Goal: Task Accomplishment & Management: Use online tool/utility

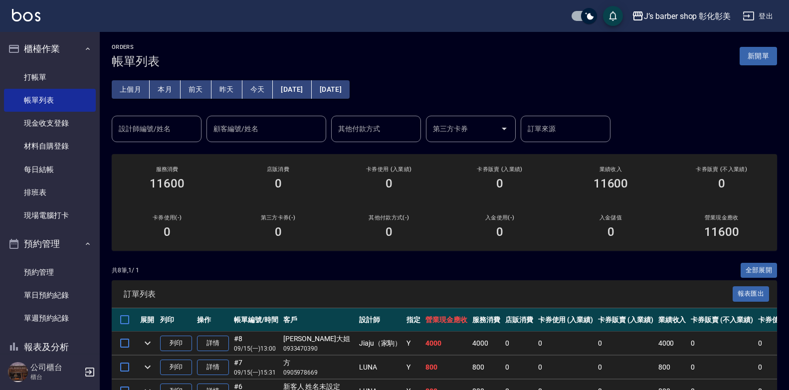
scroll to position [100, 0]
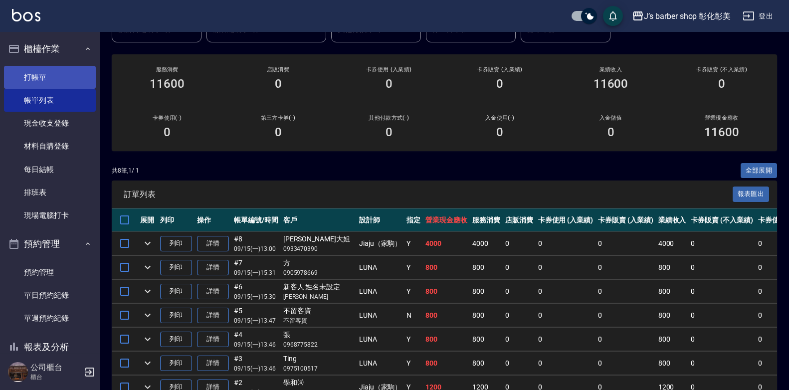
click at [43, 81] on link "打帳單" at bounding box center [50, 77] width 92 height 23
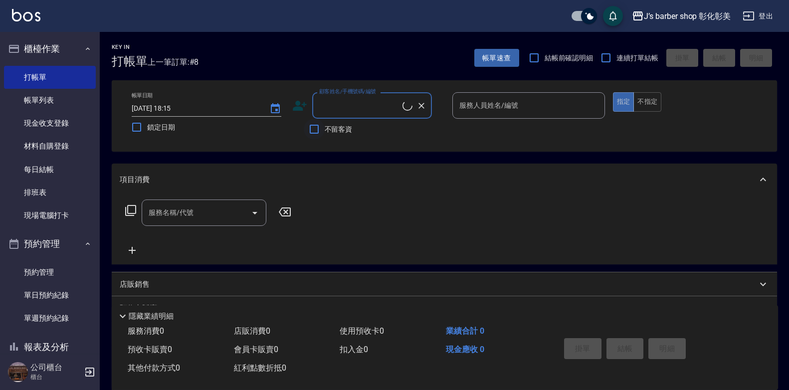
click at [321, 123] on input "不留客資" at bounding box center [314, 129] width 21 height 21
click at [320, 125] on input "不留客資" at bounding box center [314, 129] width 21 height 21
click at [330, 128] on span "不留客資" at bounding box center [338, 129] width 28 height 10
click at [324, 128] on input "不留客資" at bounding box center [314, 129] width 21 height 21
checkbox input "true"
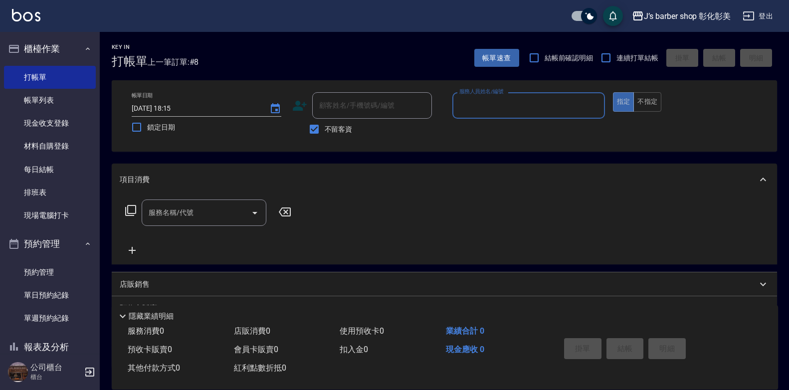
click at [511, 115] on div "服務人員姓名/編號" at bounding box center [528, 105] width 153 height 26
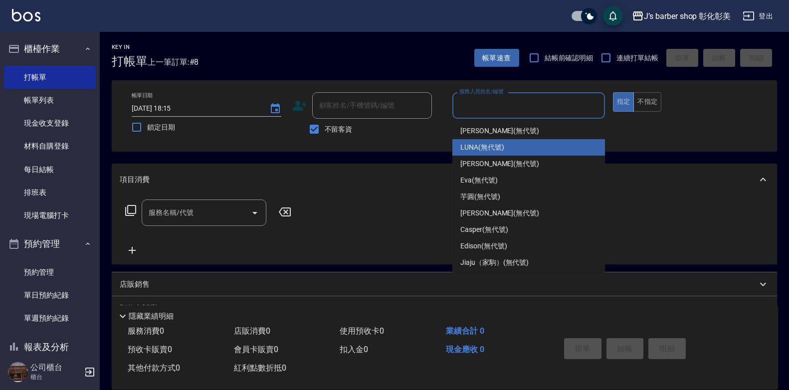
click at [497, 149] on span "LUNA (無代號)" at bounding box center [482, 147] width 44 height 10
click at [497, 149] on div "帳單日期 [DATE] 18:15 鎖定日期 顧客姓名/手機號碼/編號 顧客姓名/手機號碼/編號 不留客資 服務人員姓名/編號 服務人員姓名/編號 指定 不指定" at bounding box center [444, 115] width 665 height 71
type input "LUNA(無代號)"
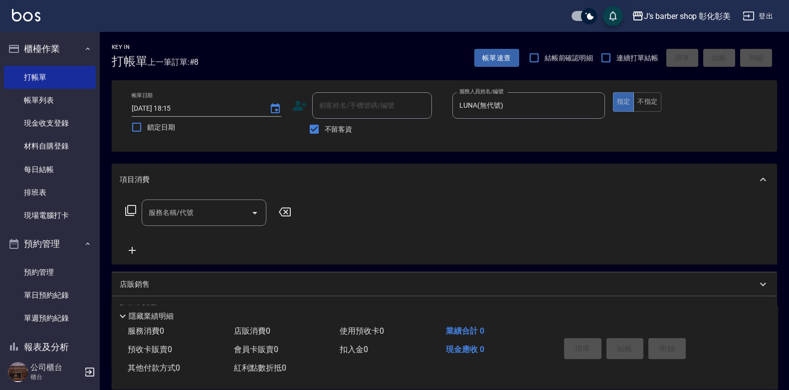
click at [224, 215] on input "服務名稱/代號" at bounding box center [196, 212] width 101 height 17
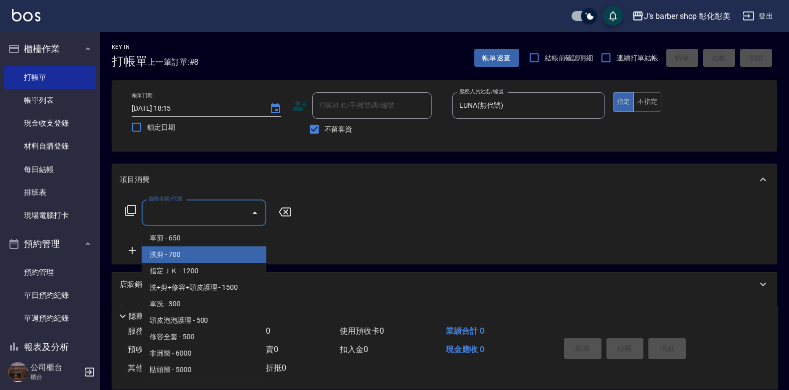
click at [190, 252] on span "洗剪 - 700" at bounding box center [204, 254] width 125 height 16
type input "洗剪(101)"
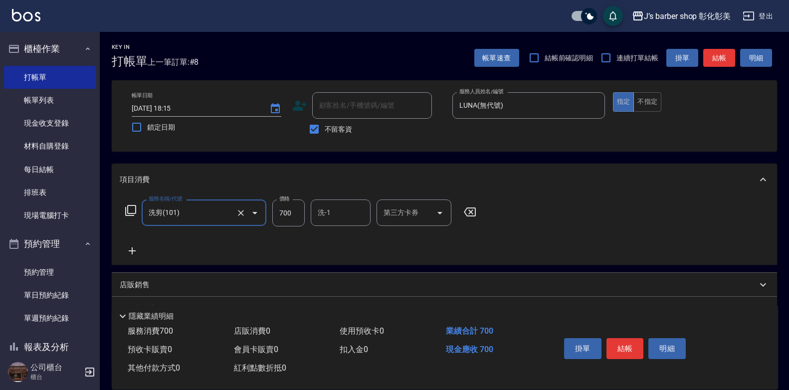
click at [285, 210] on input "700" at bounding box center [288, 212] width 32 height 27
type input "800"
click at [356, 228] on div "服務名稱/代號 洗剪(101) 服務名稱/代號 價格 800 價格 洗-1 洗-1 第三方卡券 第三方卡券" at bounding box center [301, 227] width 362 height 57
click at [350, 212] on input "洗-1" at bounding box center [340, 212] width 51 height 17
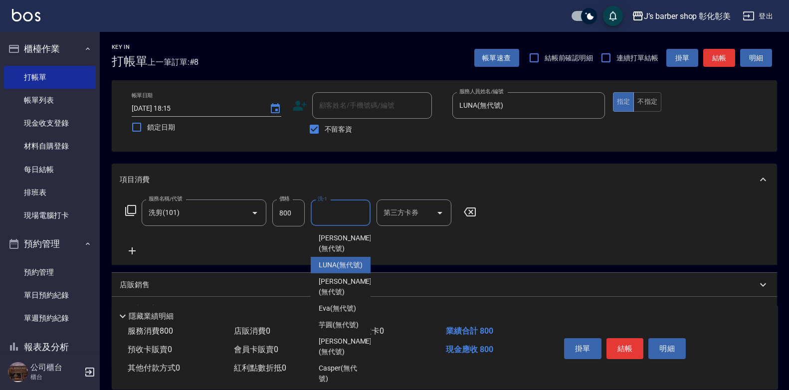
click at [335, 270] on span "LUNA (無代號)" at bounding box center [341, 265] width 44 height 10
type input "LUNA(無代號)"
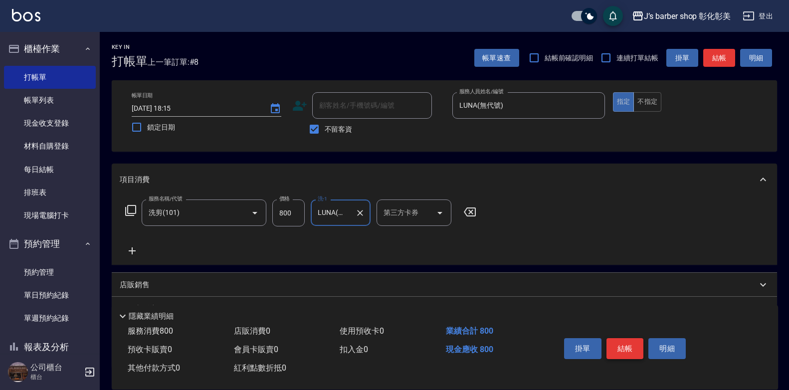
click at [625, 345] on button "結帳" at bounding box center [624, 348] width 37 height 21
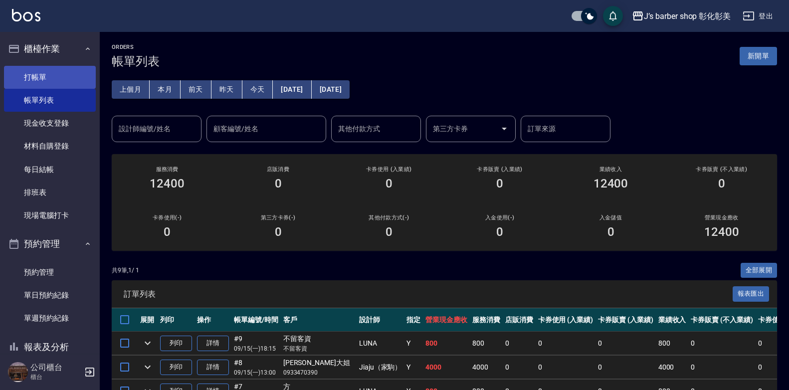
click at [67, 84] on link "打帳單" at bounding box center [50, 77] width 92 height 23
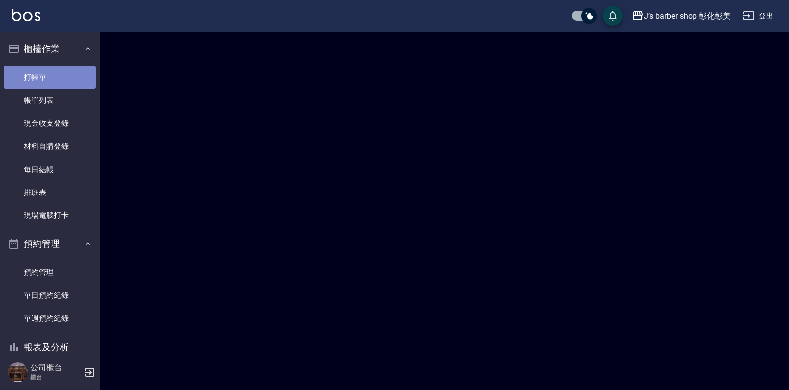
click at [67, 83] on link "打帳單" at bounding box center [50, 77] width 92 height 23
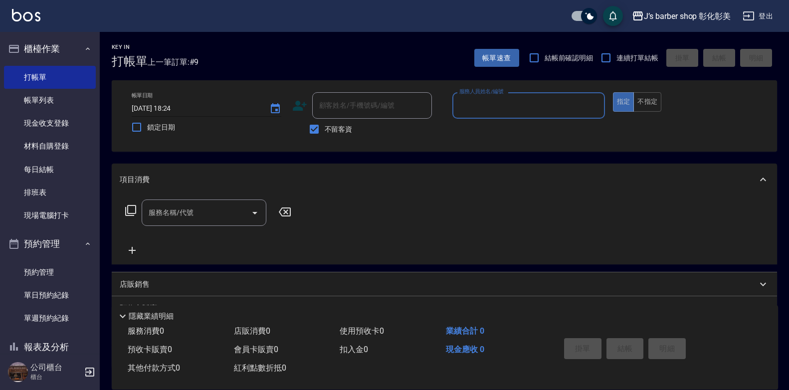
click at [172, 110] on input "[DATE] 18:24" at bounding box center [196, 108] width 128 height 16
type input "[DATE] 01:24"
type input "70"
click at [176, 109] on input "[DATE] 01:24" at bounding box center [196, 108] width 128 height 16
click at [186, 109] on input "[DATE] 17:24" at bounding box center [196, 108] width 128 height 16
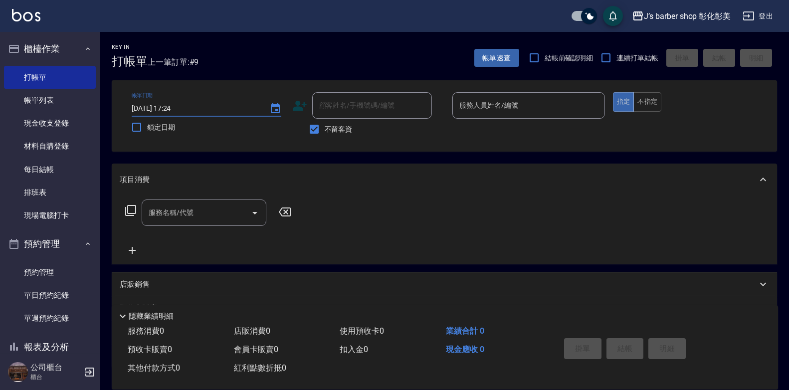
click at [181, 108] on input "[DATE] 17:24" at bounding box center [196, 108] width 128 height 16
type input "[DATE] 17:00"
click at [311, 123] on input "不留客資" at bounding box center [314, 129] width 21 height 21
checkbox input "false"
click at [324, 108] on div "顧客姓名/手機號碼/編號 顧客姓名/手機號碼/編號" at bounding box center [372, 105] width 120 height 26
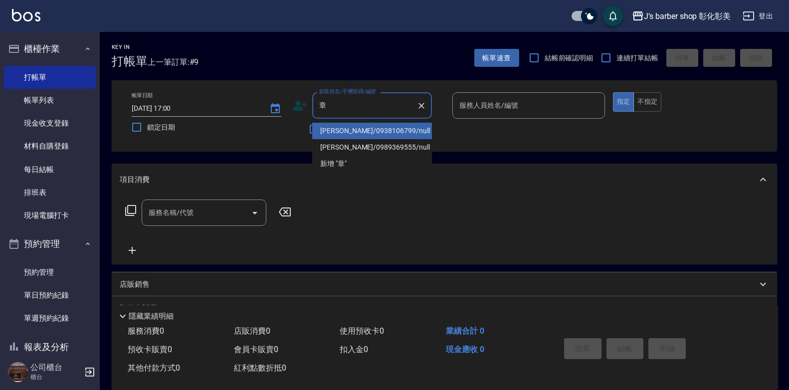
click at [346, 129] on li "[PERSON_NAME]/0938106799/null" at bounding box center [372, 131] width 120 height 16
type input "[PERSON_NAME]/0938106799/null"
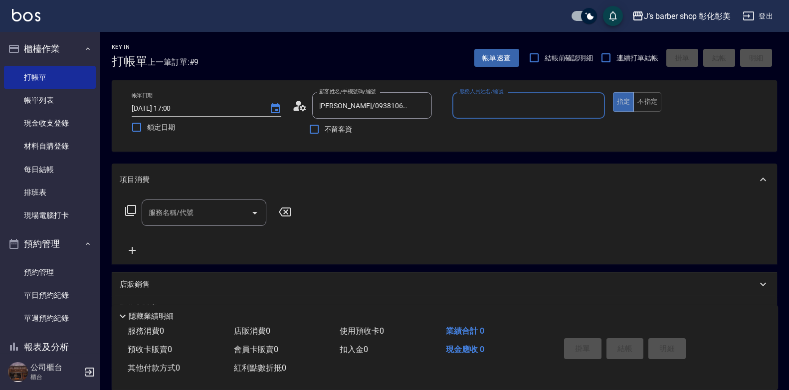
click at [500, 106] on input "服務人員姓名/編號" at bounding box center [529, 105] width 144 height 17
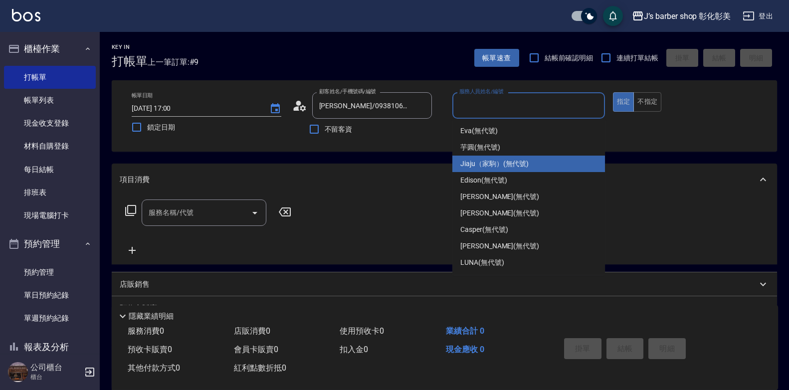
click at [504, 166] on span "Jiaju（家駒） (無代號)" at bounding box center [494, 164] width 68 height 10
type input "Jiaju（家駒）(無代號)"
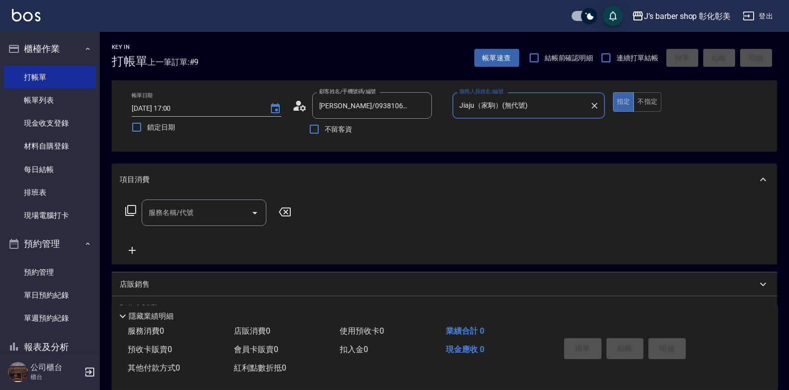
click at [231, 214] on input "服務名稱/代號" at bounding box center [196, 212] width 101 height 17
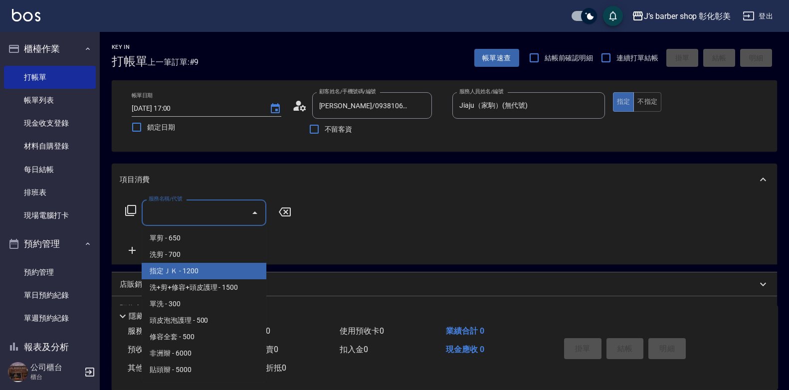
click at [248, 272] on span "指定ＪＫ - 1200" at bounding box center [204, 271] width 125 height 16
type input "指定ＪＫ(102)"
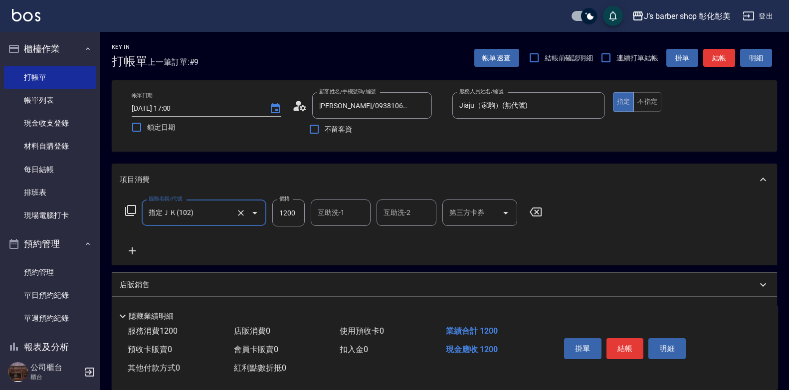
click at [339, 215] on div "互助洗-1 互助洗-1" at bounding box center [341, 212] width 60 height 26
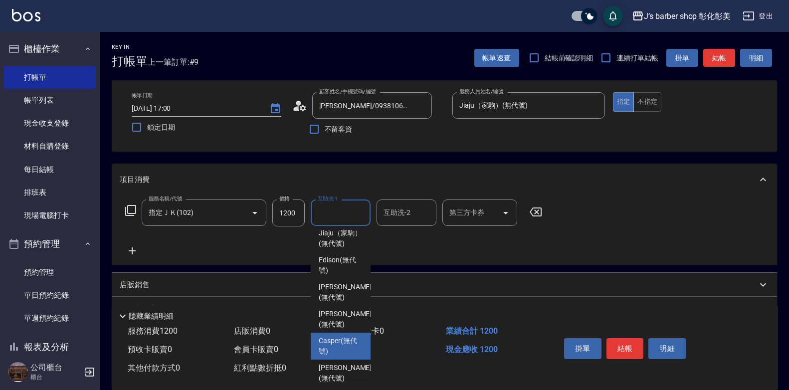
scroll to position [84, 0]
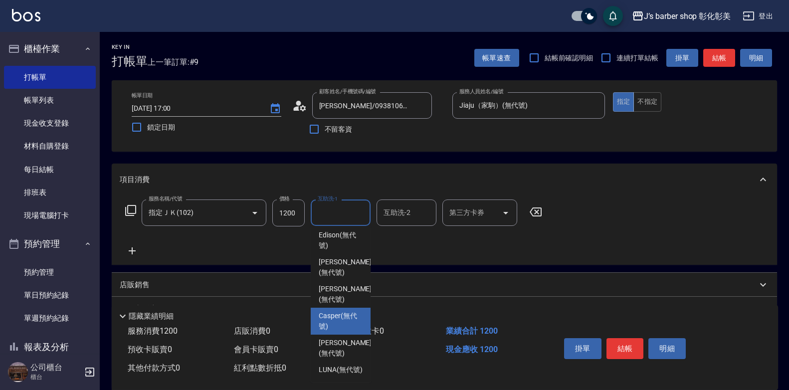
click at [348, 312] on span "Casper (無代號)" at bounding box center [341, 321] width 44 height 21
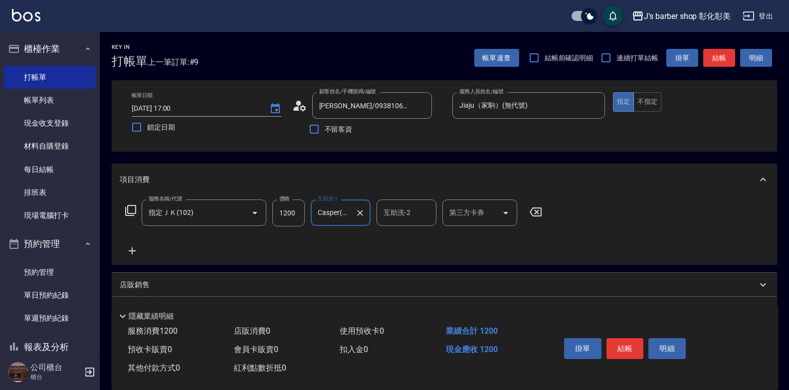
type input "Casper(無代號)"
click at [131, 252] on icon at bounding box center [132, 251] width 25 height 12
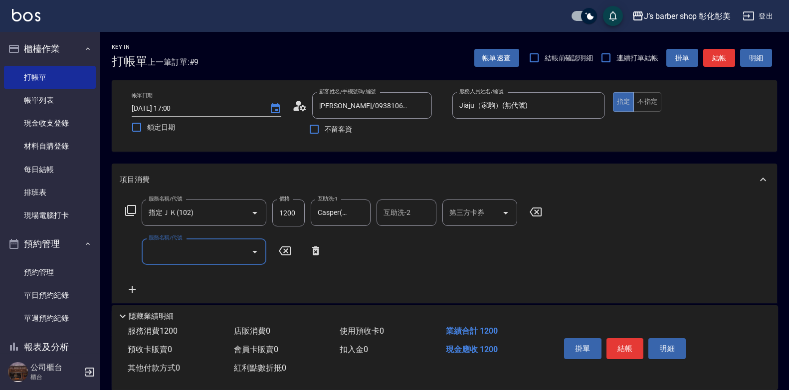
click at [196, 257] on input "服務名稱/代號" at bounding box center [196, 251] width 101 height 17
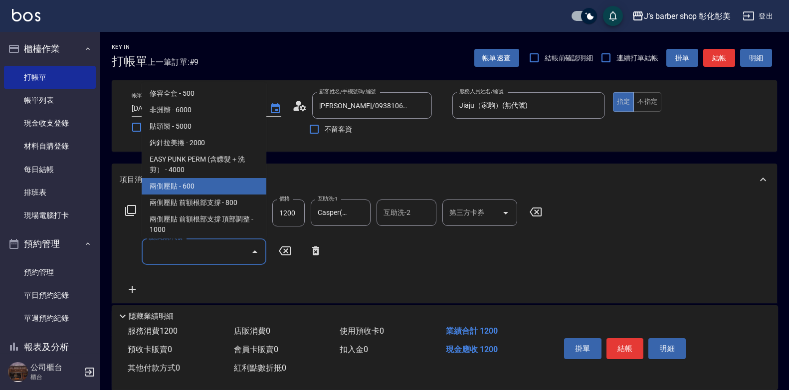
scroll to position [150, 0]
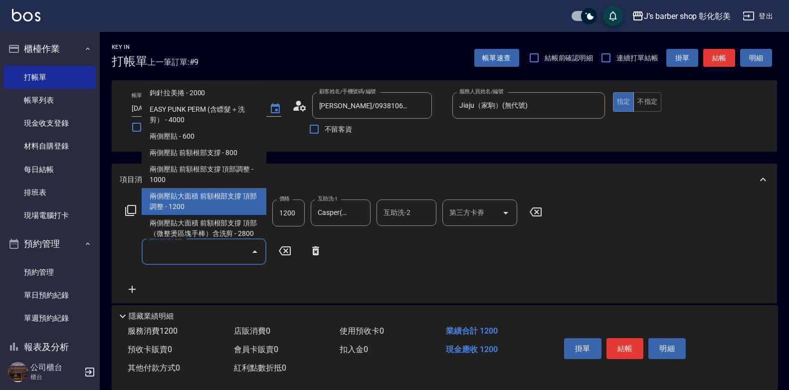
click at [209, 202] on span "兩側壓貼大面積 前額根部支撐 頂部調整 - 1200" at bounding box center [204, 201] width 125 height 27
type input "兩側壓貼大面積 前額根部支撐 頂部調整(Gp3)"
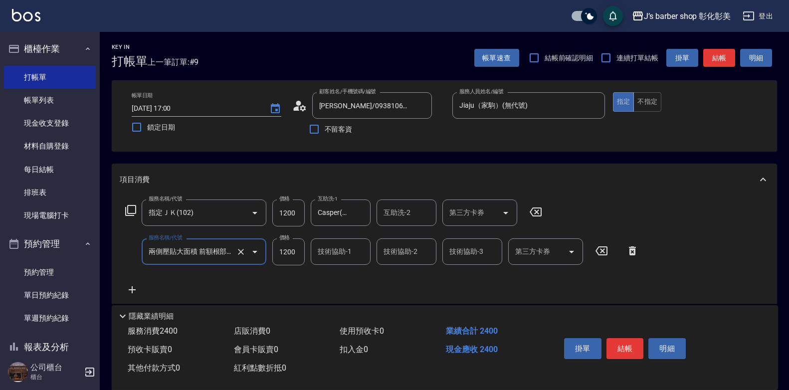
click at [331, 257] on input "技術協助-1" at bounding box center [340, 251] width 51 height 17
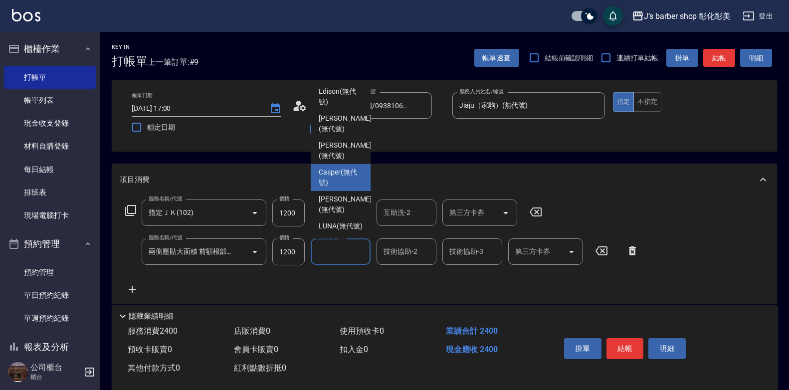
scroll to position [84, 0]
click at [339, 167] on span "Casper (無代號)" at bounding box center [341, 177] width 44 height 21
type input "Casper(無代號)"
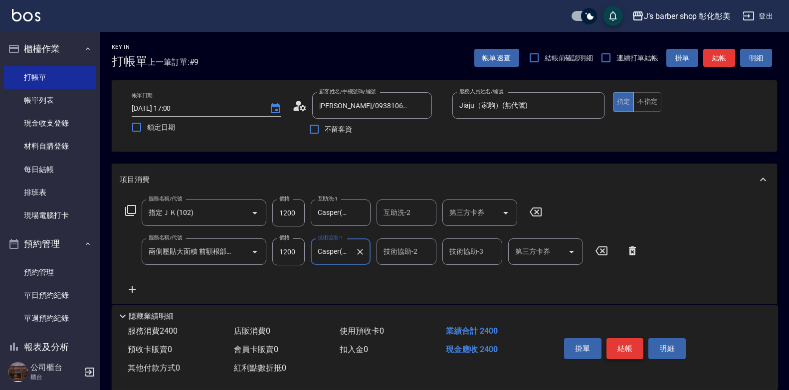
click at [616, 338] on button "結帳" at bounding box center [624, 348] width 37 height 21
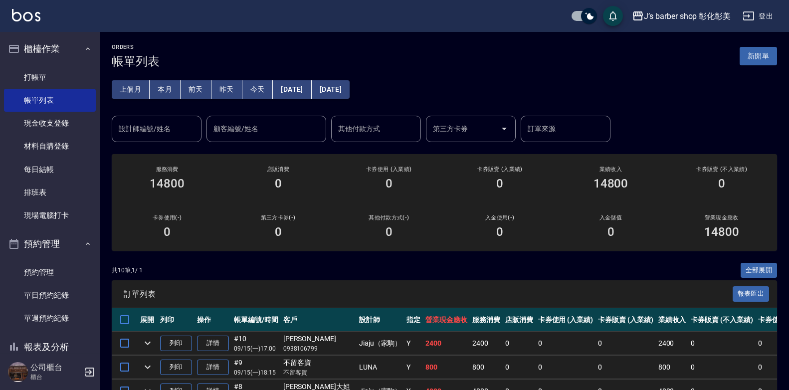
click at [171, 90] on button "本月" at bounding box center [165, 89] width 31 height 18
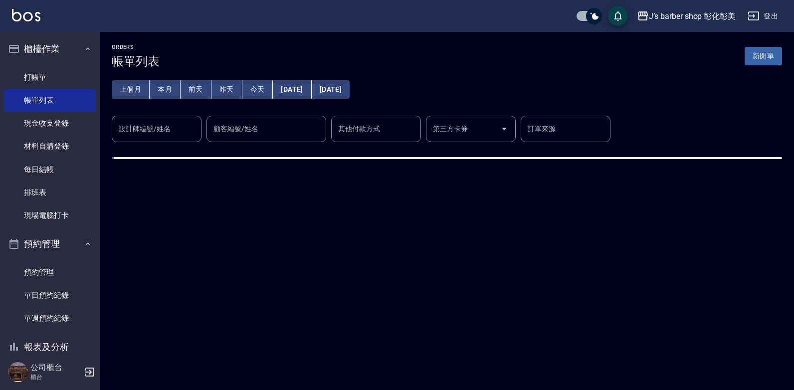
click at [171, 90] on button "本月" at bounding box center [165, 89] width 31 height 18
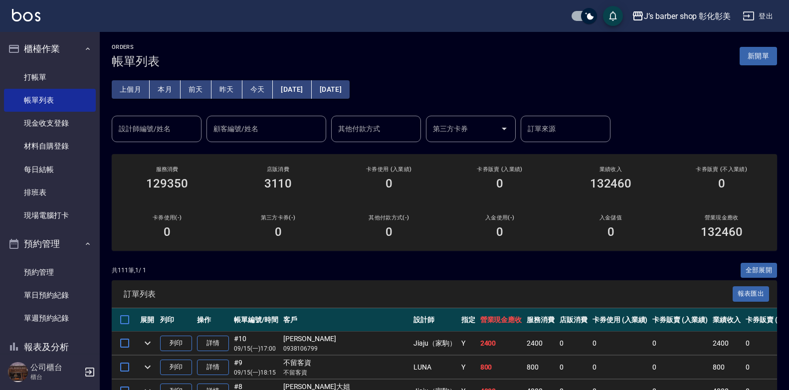
click at [258, 87] on button "今天" at bounding box center [257, 89] width 31 height 18
click at [254, 88] on button "今天" at bounding box center [257, 89] width 31 height 18
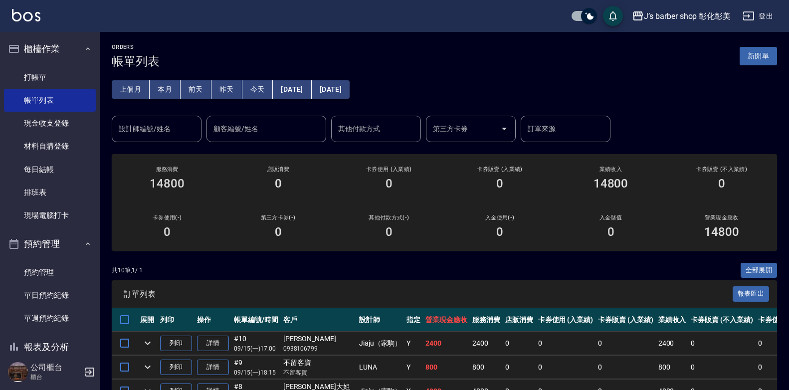
click at [173, 121] on input "設計師編號/姓名" at bounding box center [156, 128] width 81 height 17
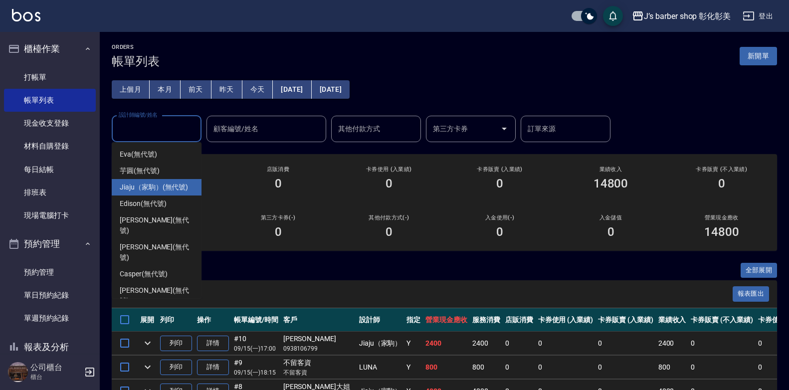
click at [167, 182] on span "Jiaju（家駒） (無代號)" at bounding box center [154, 187] width 68 height 10
type input "Jiaju（家駒）(無代號)"
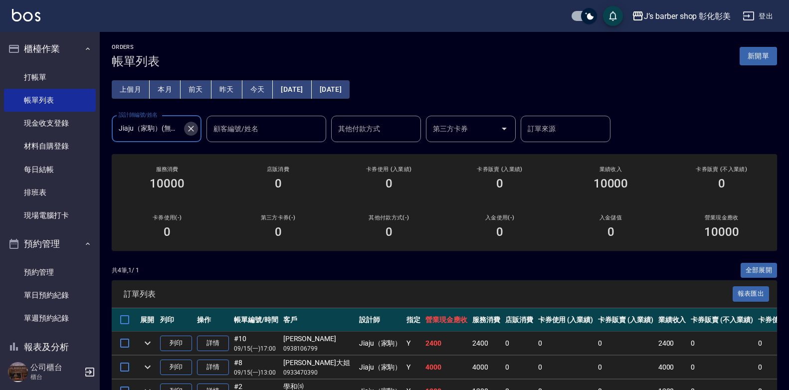
click at [189, 127] on icon "Clear" at bounding box center [191, 129] width 6 height 6
click at [221, 56] on div "ORDERS 帳單列表 新開單" at bounding box center [444, 56] width 665 height 24
click at [250, 88] on button "今天" at bounding box center [257, 89] width 31 height 18
click at [250, 55] on div "ORDERS 帳單列表 新開單" at bounding box center [444, 56] width 665 height 24
click at [250, 52] on div "ORDERS 帳單列表 新開單" at bounding box center [444, 56] width 665 height 24
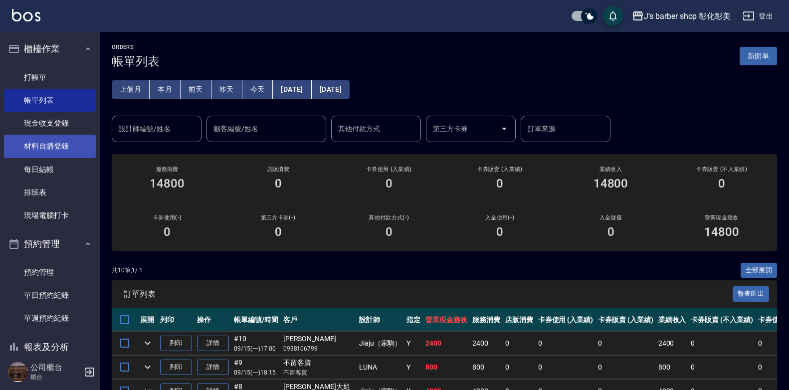
click at [44, 141] on link "材料自購登錄" at bounding box center [50, 146] width 92 height 23
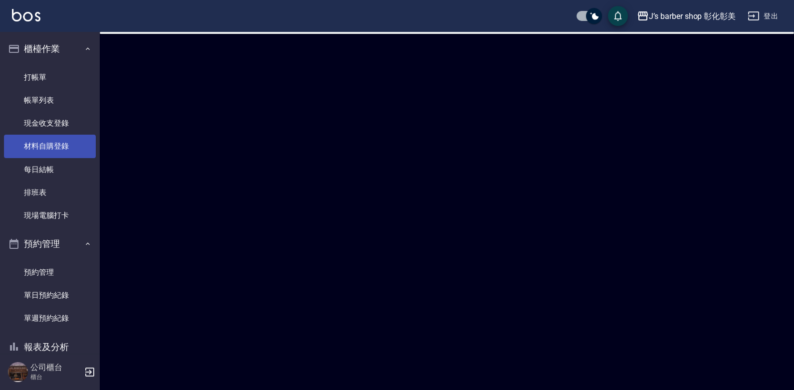
click at [44, 141] on link "材料自購登錄" at bounding box center [50, 146] width 92 height 23
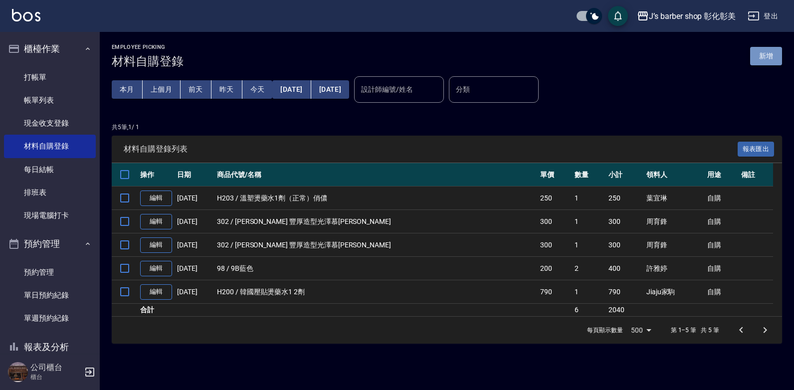
click at [775, 53] on button "新增" at bounding box center [766, 56] width 32 height 18
click at [775, 53] on div "Employee Picking 材料自購登錄 新增 本月 上個月 [DATE] [DATE] [DATE] [DATE] [DATE] 設計師編號/姓名 設…" at bounding box center [397, 195] width 794 height 390
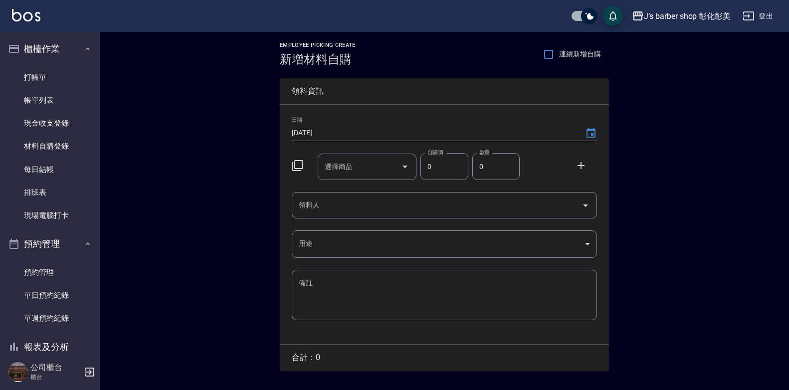
click at [384, 167] on input "選擇商品" at bounding box center [359, 166] width 75 height 17
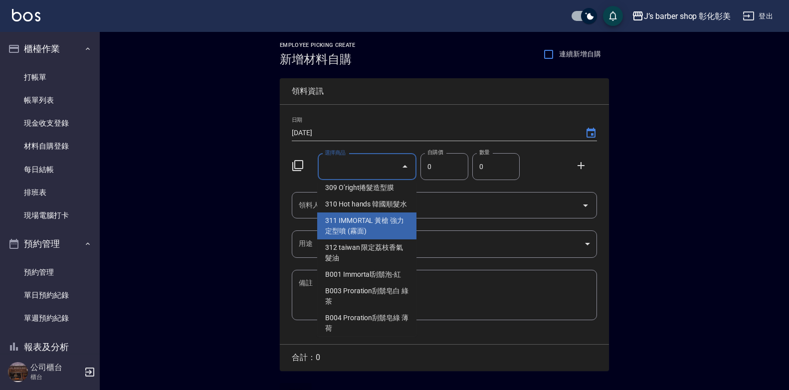
scroll to position [598, 0]
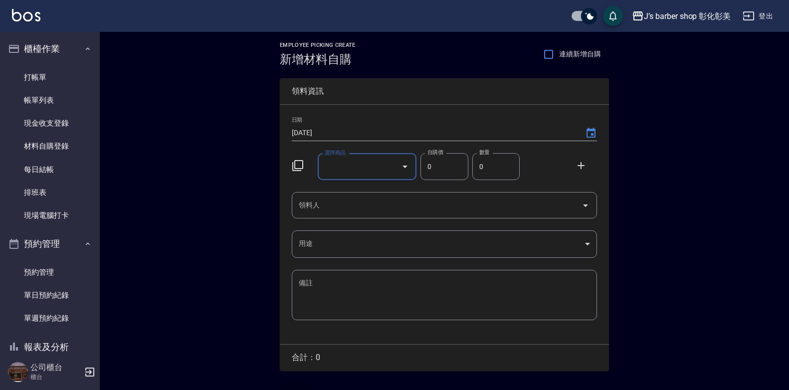
click at [373, 163] on input "選擇商品" at bounding box center [359, 166] width 75 height 17
type input "ㄖ"
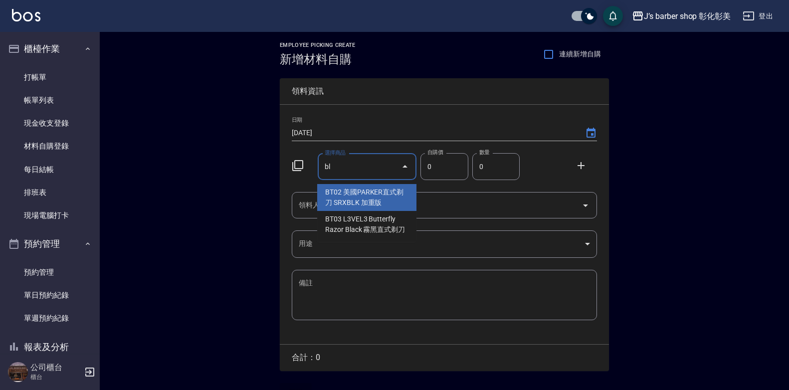
type input "b"
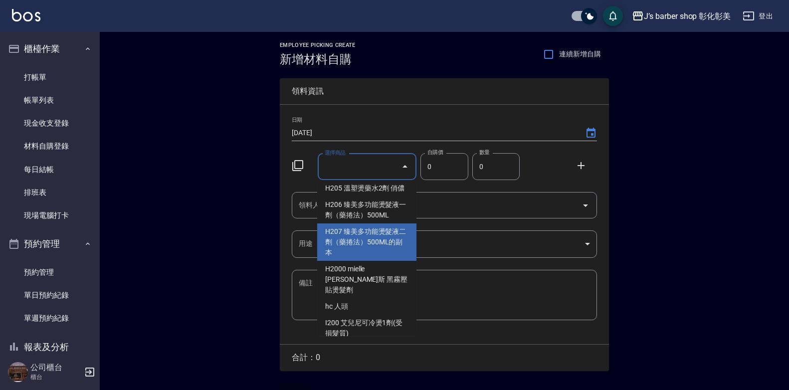
scroll to position [1495, 0]
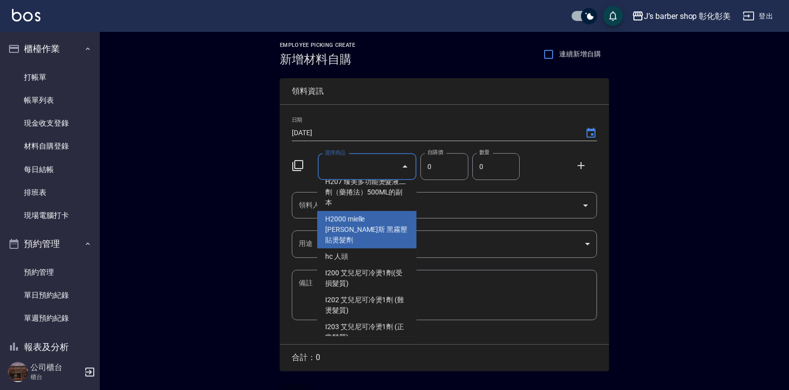
click at [380, 245] on li "H2000 mielle [PERSON_NAME]斯 黑霧壓貼燙髮劑" at bounding box center [366, 229] width 99 height 37
type input "mielle [PERSON_NAME]斯 黑霧壓貼燙髮劑"
type input "520"
type input "1"
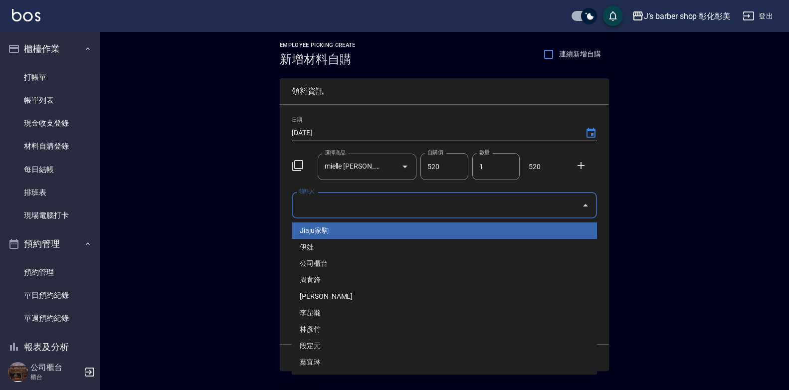
click at [392, 199] on input "領料人" at bounding box center [436, 204] width 281 height 17
click at [353, 235] on li "Jiaju家駒" at bounding box center [444, 230] width 305 height 16
type input "Jiaju家駒"
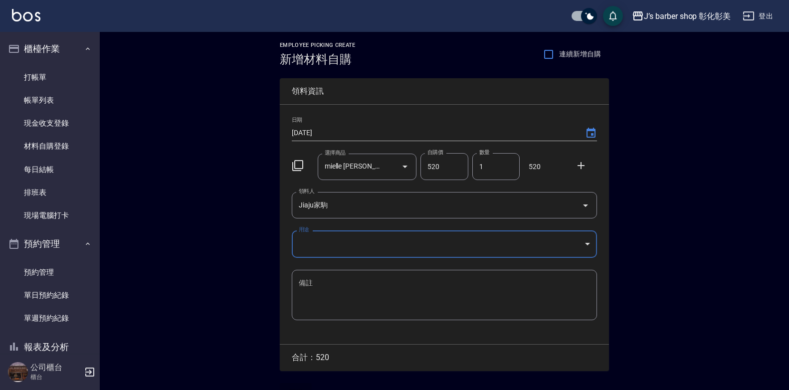
click at [351, 247] on body "J’s barber shop 彰化彰美 登出 櫃檯作業 打帳單 帳單列表 現金收支登錄 材料自購登錄 每日結帳 排班表 現場電腦打卡 預約管理 預約管理 單…" at bounding box center [394, 205] width 789 height 411
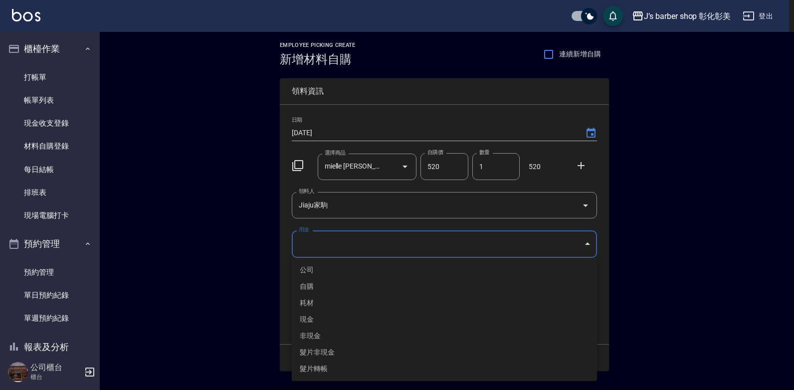
click at [333, 287] on li "自購" at bounding box center [444, 286] width 305 height 16
type input "自購"
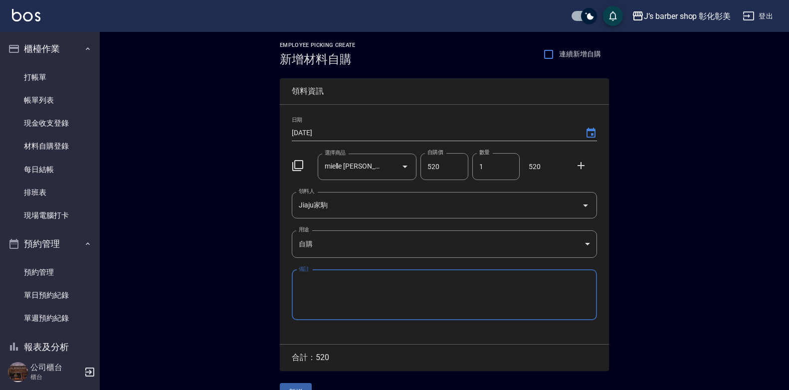
scroll to position [22, 0]
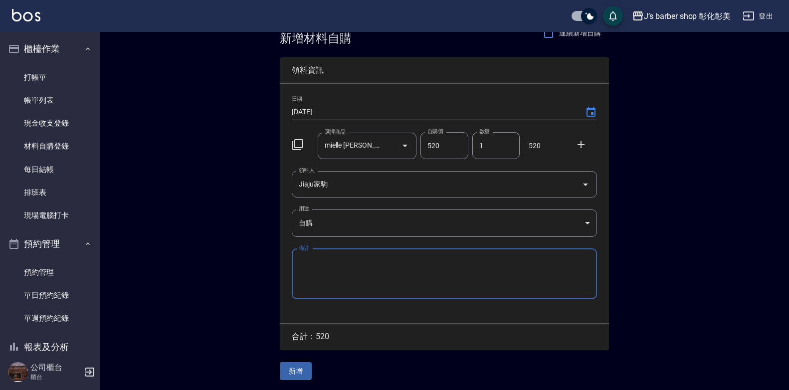
click at [300, 375] on button "新增" at bounding box center [296, 371] width 32 height 18
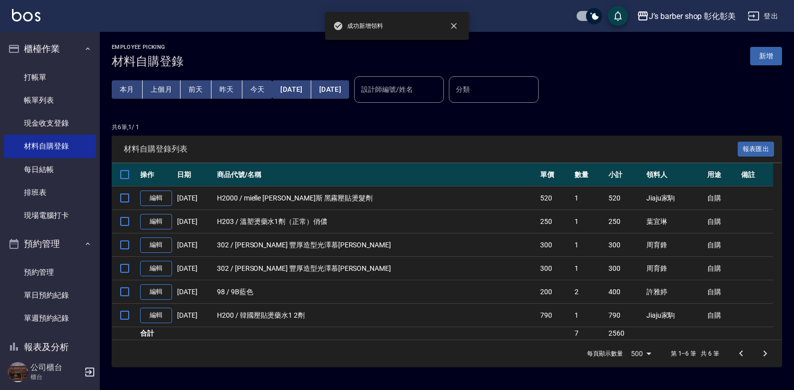
click at [775, 53] on button "新增" at bounding box center [766, 56] width 32 height 18
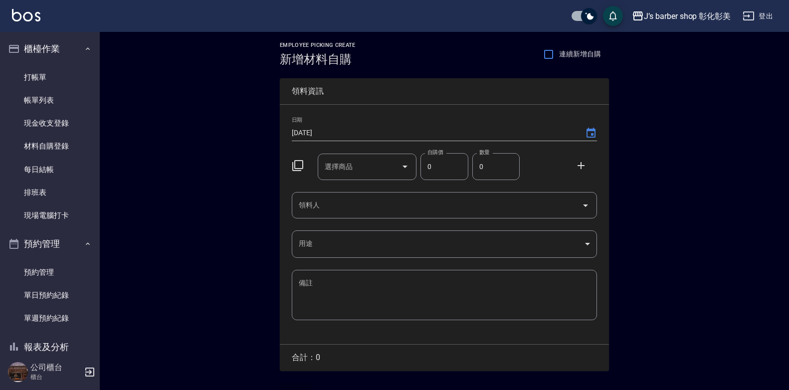
click at [371, 172] on input "選擇商品" at bounding box center [359, 166] width 75 height 17
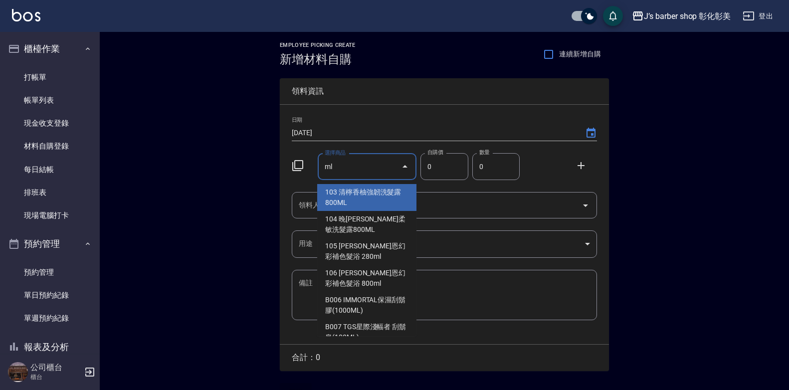
type input "m"
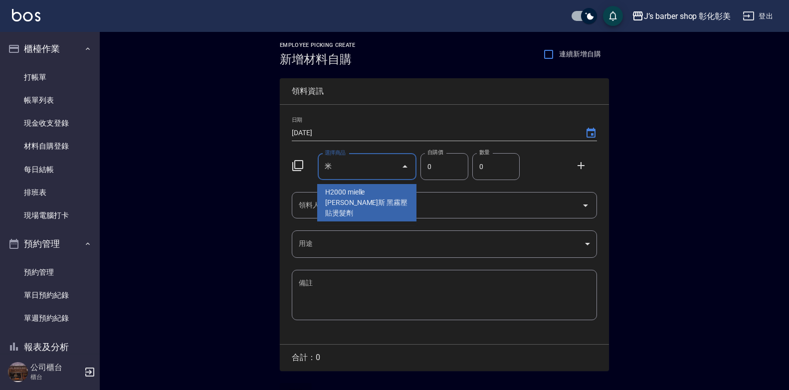
click at [383, 196] on li "H2000 mielle [PERSON_NAME]斯 黑霧壓貼燙髮劑" at bounding box center [366, 202] width 99 height 37
type input "mielle [PERSON_NAME]斯 黑霧壓貼燙髮劑"
type input "520"
type input "1"
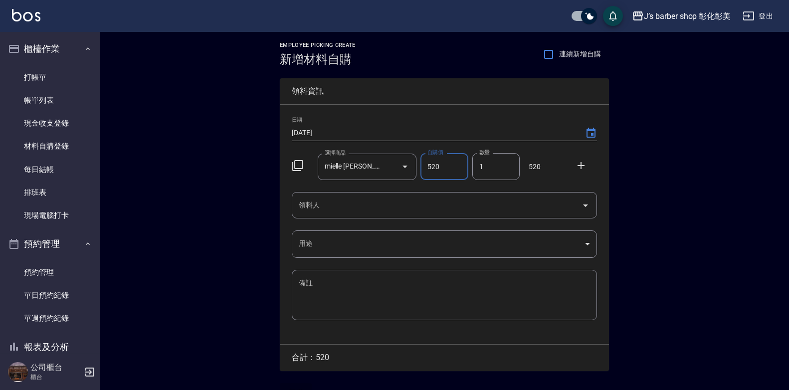
click at [451, 205] on input "領料人" at bounding box center [436, 204] width 281 height 17
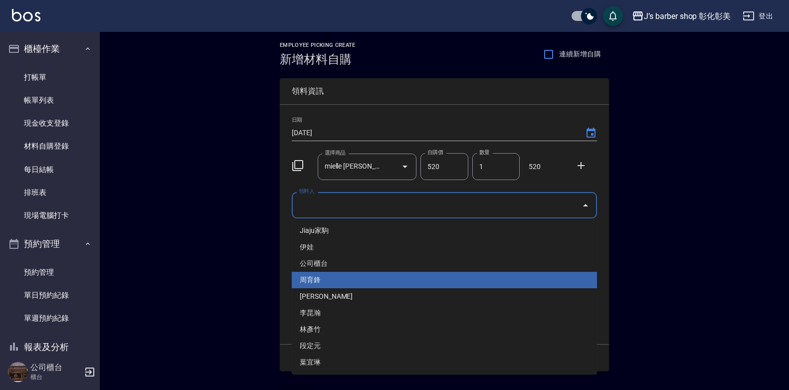
click at [391, 286] on li "周育鋒" at bounding box center [444, 280] width 305 height 16
type input "周育鋒"
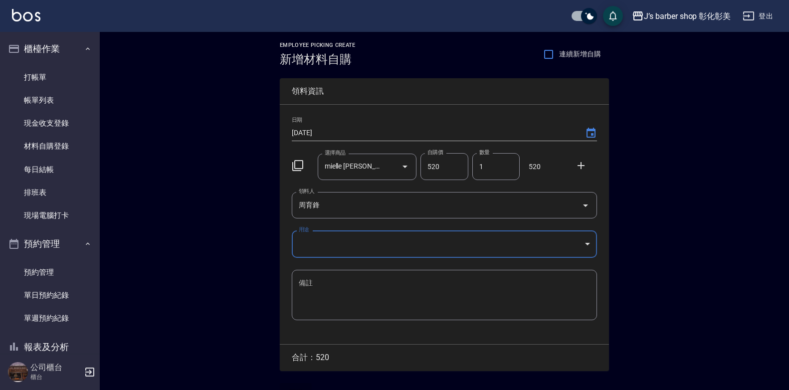
click at [381, 256] on body "J’s barber shop 彰化彰美 登出 櫃檯作業 打帳單 帳單列表 現金收支登錄 材料自購登錄 每日結帳 排班表 現場電腦打卡 預約管理 預約管理 單…" at bounding box center [394, 205] width 789 height 411
click at [383, 244] on body "J’s barber shop 彰化彰美 登出 櫃檯作業 打帳單 帳單列表 現金收支登錄 材料自購登錄 每日結帳 排班表 現場電腦打卡 預約管理 預約管理 單…" at bounding box center [394, 205] width 789 height 411
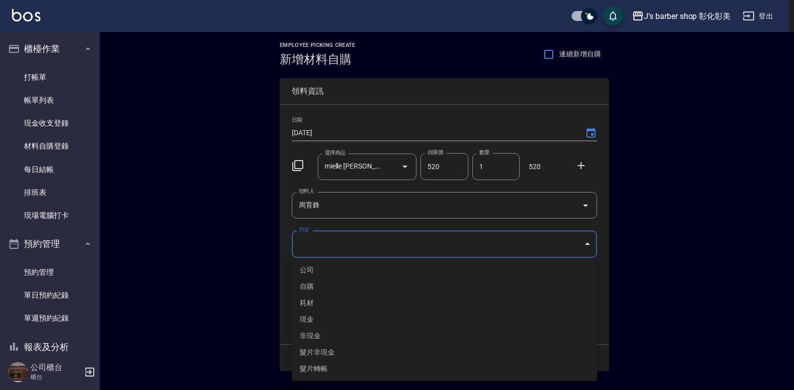
click at [343, 287] on li "自購" at bounding box center [444, 286] width 305 height 16
type input "自購"
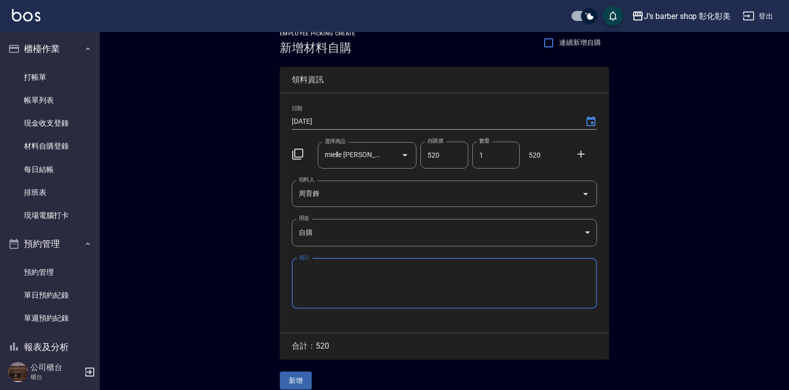
scroll to position [22, 0]
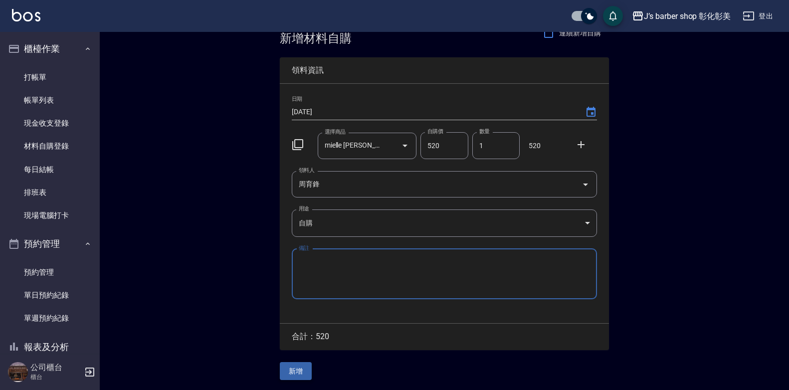
click at [290, 365] on button "新增" at bounding box center [296, 371] width 32 height 18
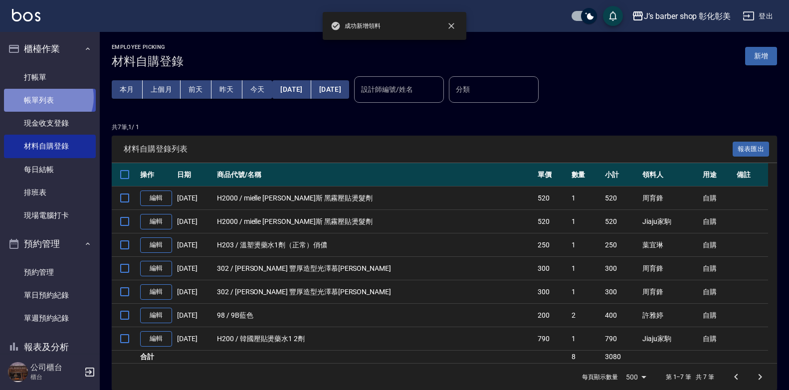
click at [47, 98] on link "帳單列表" at bounding box center [50, 100] width 92 height 23
click at [46, 98] on link "帳單列表" at bounding box center [50, 100] width 92 height 23
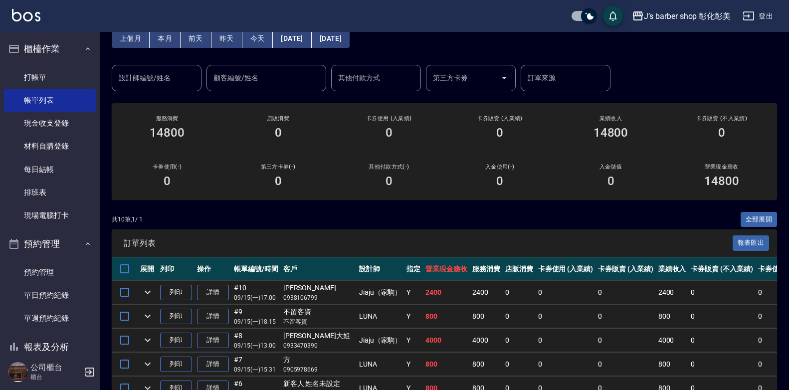
scroll to position [50, 0]
click at [158, 80] on input "設計師編號/姓名" at bounding box center [156, 78] width 81 height 17
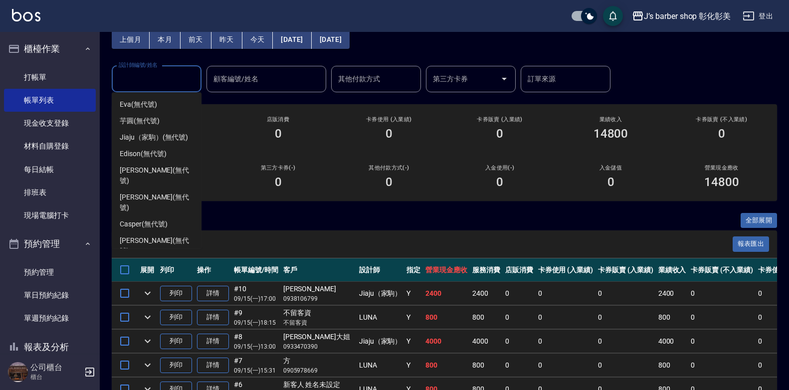
click at [148, 262] on span "LUNA (無代號)" at bounding box center [142, 267] width 44 height 10
type input "LUNA(無代號)"
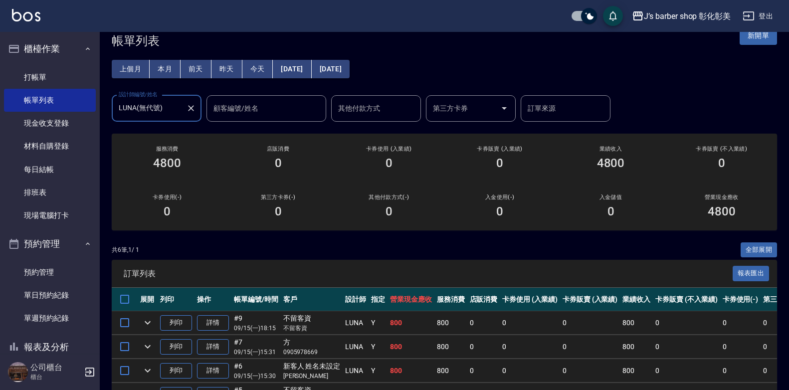
scroll to position [0, 0]
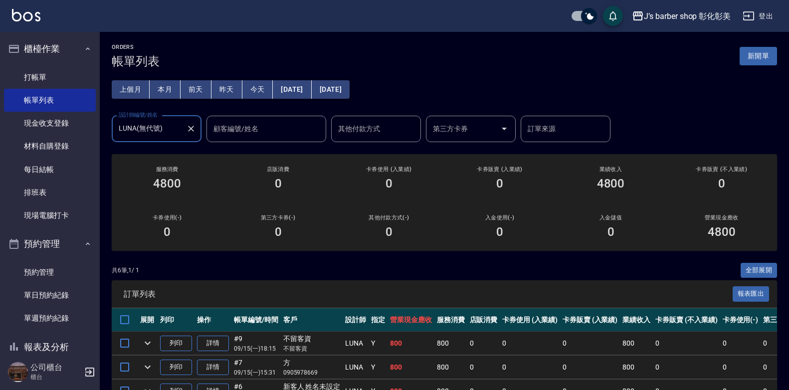
click at [188, 131] on icon "Clear" at bounding box center [191, 129] width 10 height 10
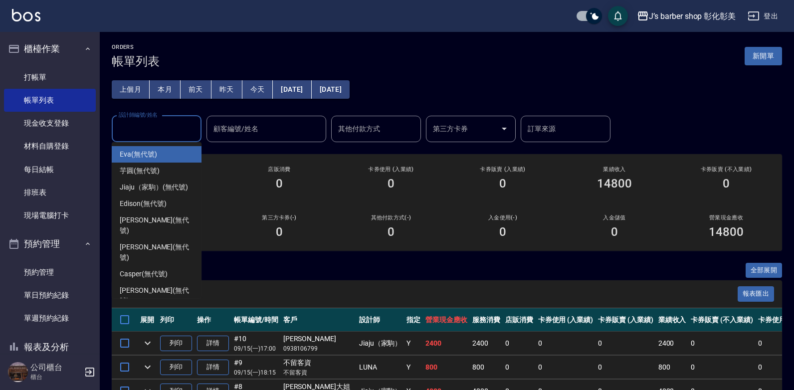
click at [179, 131] on input "設計師編號/姓名" at bounding box center [156, 128] width 81 height 17
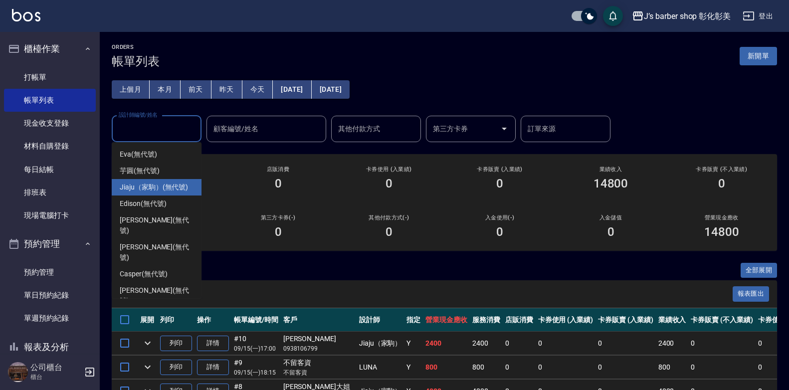
click at [168, 187] on span "Jiaju（家駒） (無代號)" at bounding box center [154, 187] width 68 height 10
type input "Jiaju（家駒）(無代號)"
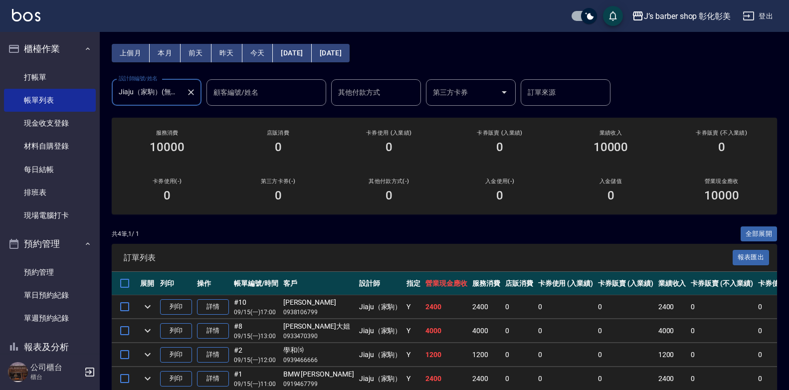
scroll to position [84, 0]
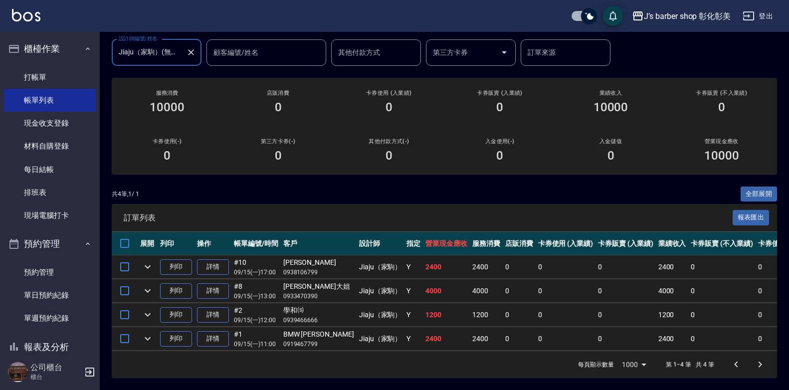
click at [197, 46] on button "Clear" at bounding box center [191, 52] width 14 height 14
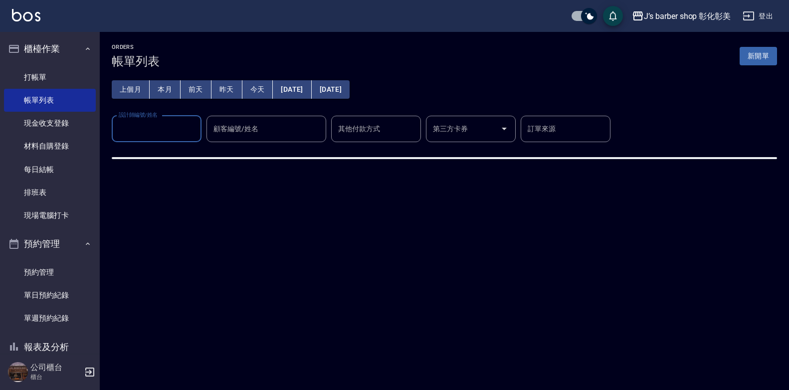
scroll to position [0, 0]
click at [197, 46] on div "ORDERS 帳單列表 新開單" at bounding box center [447, 56] width 670 height 24
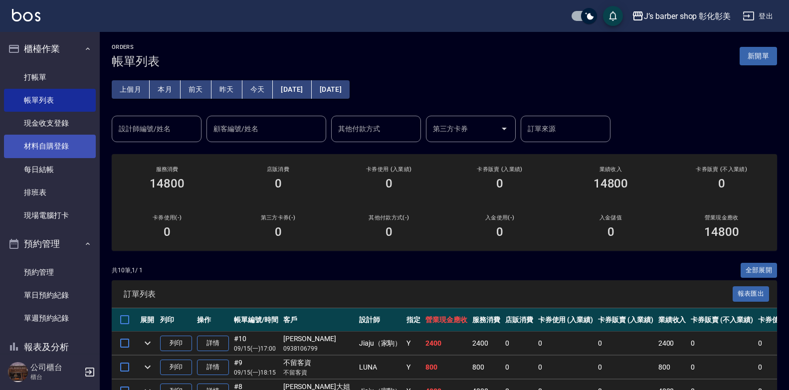
click at [50, 151] on link "材料自購登錄" at bounding box center [50, 146] width 92 height 23
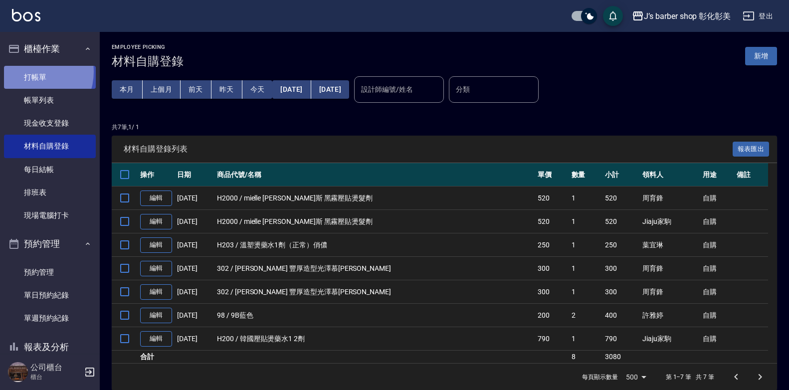
click at [31, 71] on link "打帳單" at bounding box center [50, 77] width 92 height 23
